Goal: Task Accomplishment & Management: Use online tool/utility

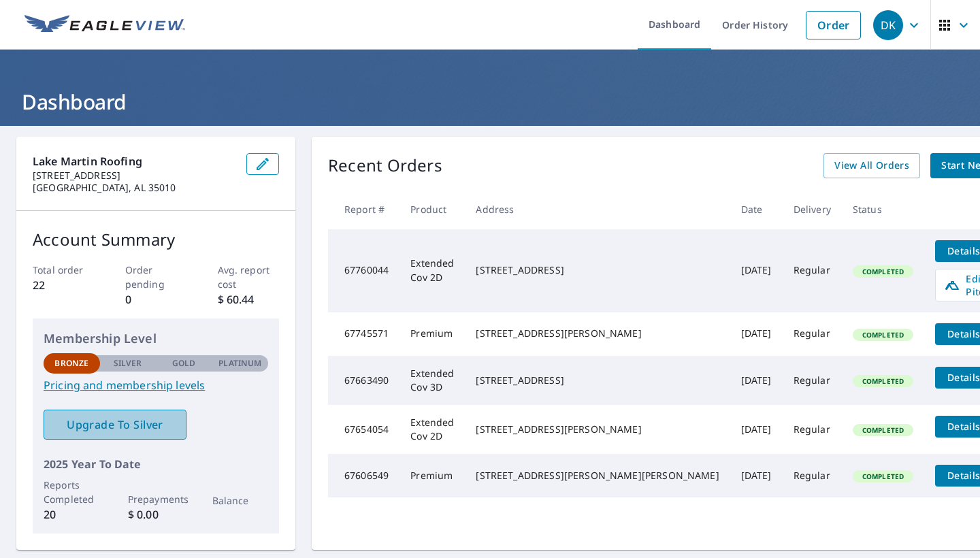
click at [124, 421] on span "Upgrade To Silver" at bounding box center [114, 424] width 121 height 15
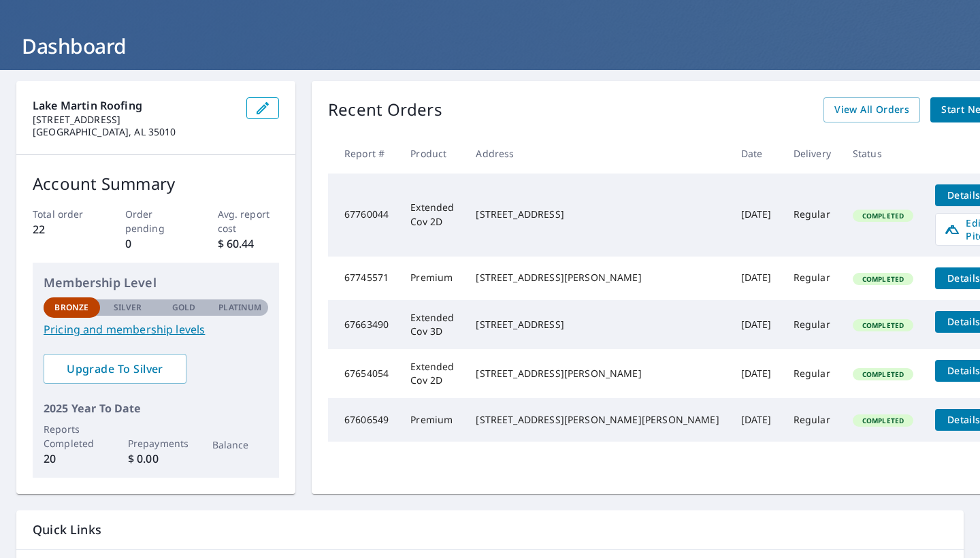
scroll to position [56, 0]
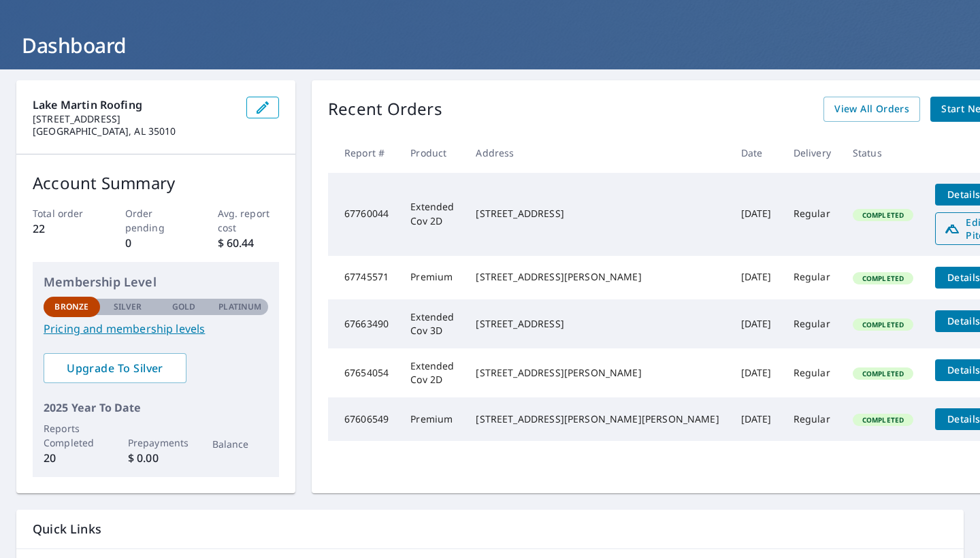
click at [944, 219] on span "Edit Pitch" at bounding box center [977, 229] width 67 height 26
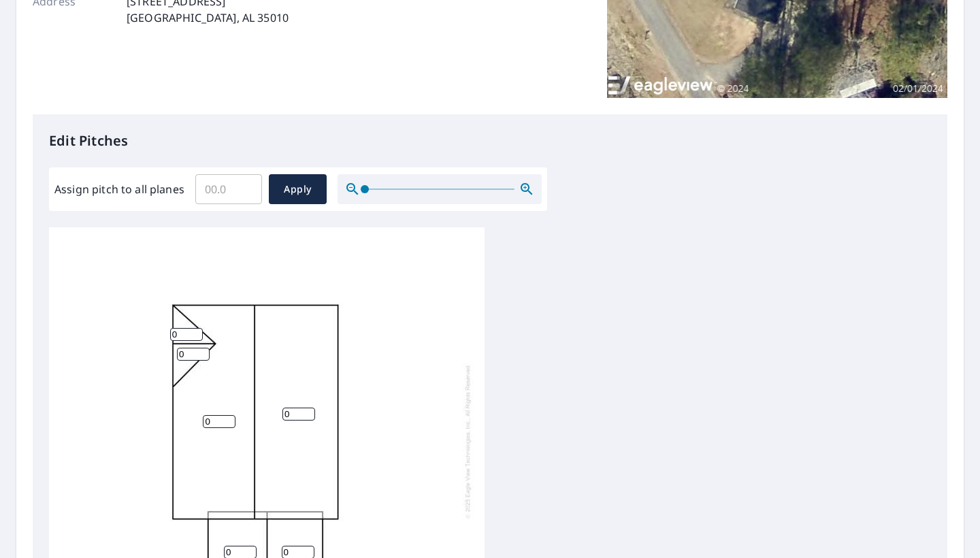
scroll to position [252, 0]
click at [222, 192] on input "Assign pitch to all planes" at bounding box center [228, 188] width 67 height 38
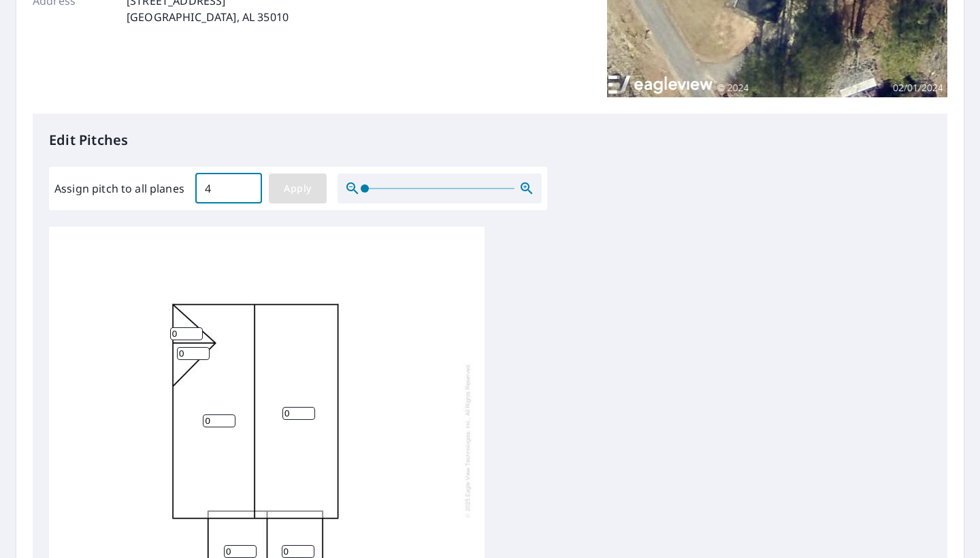
type input "4"
click at [306, 182] on span "Apply" at bounding box center [298, 188] width 36 height 17
type input "4"
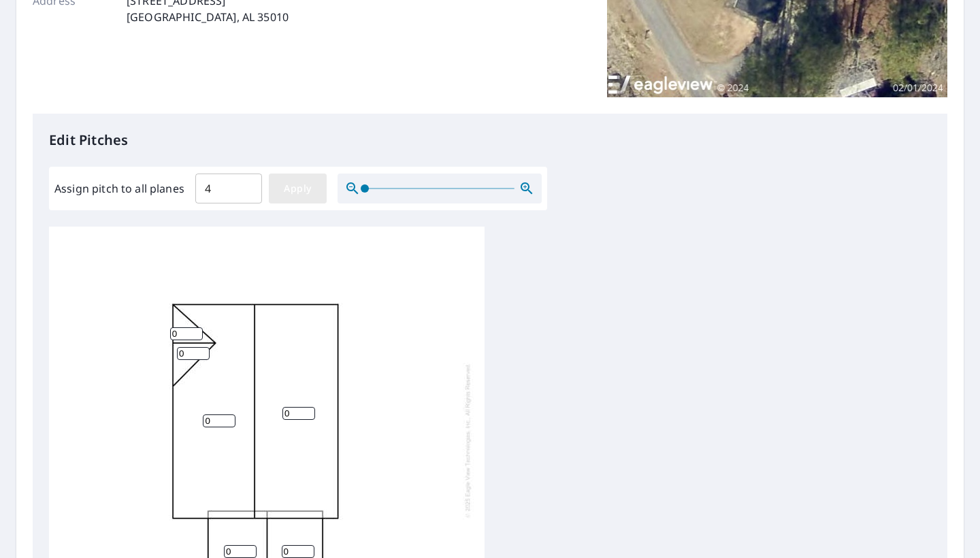
type input "4"
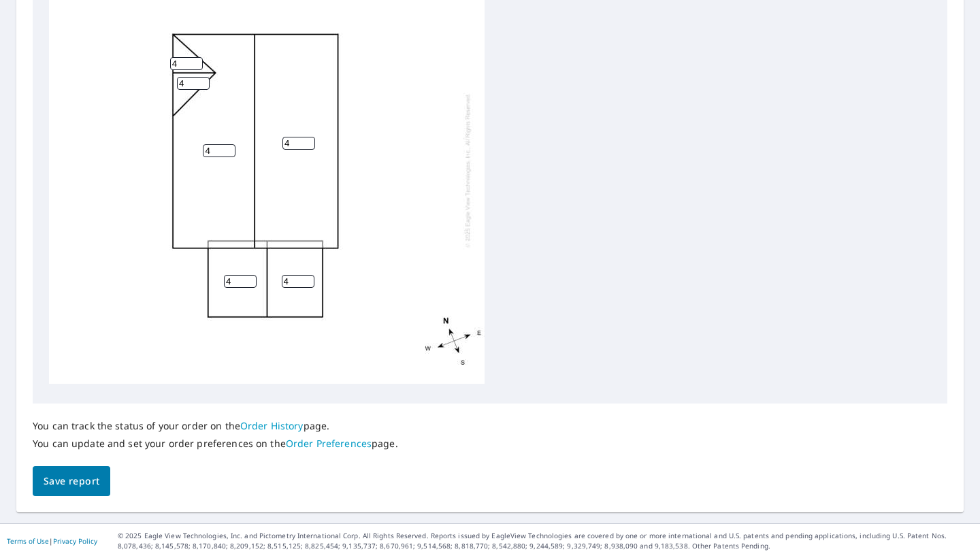
scroll to position [0, 0]
click at [72, 487] on span "Save report" at bounding box center [72, 481] width 56 height 17
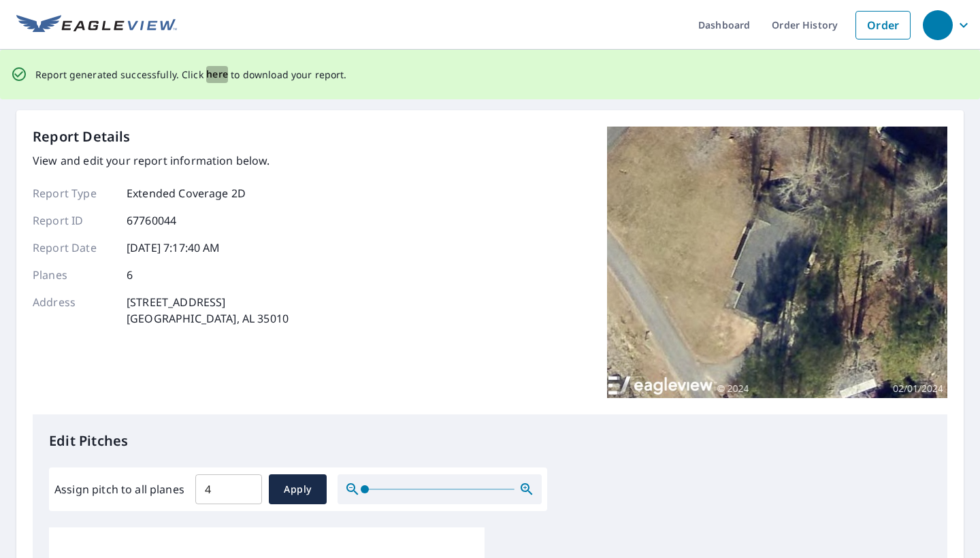
click at [211, 73] on span "here" at bounding box center [217, 74] width 22 height 17
